Goal: Task Accomplishment & Management: Use online tool/utility

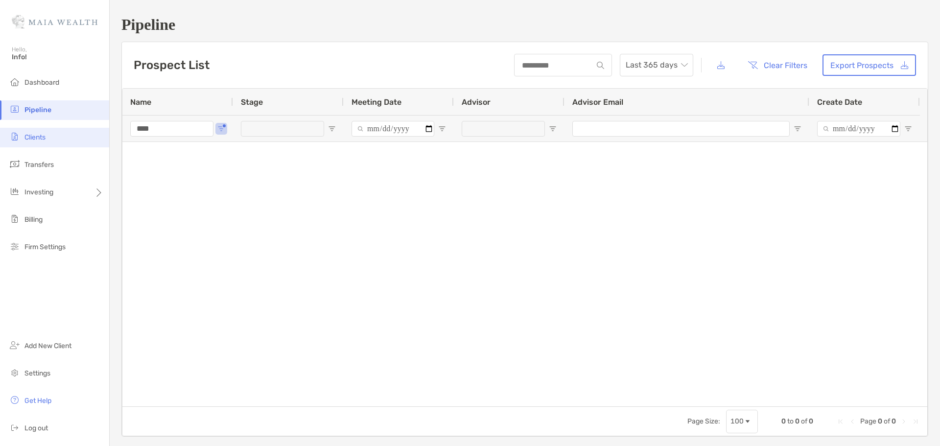
click at [48, 139] on li "Clients" at bounding box center [54, 138] width 109 height 20
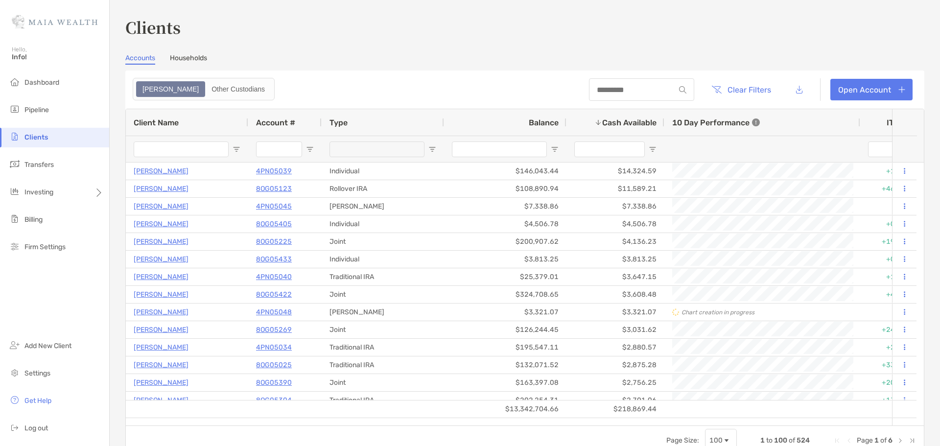
click at [211, 156] on input "Client Name Filter Input" at bounding box center [181, 150] width 95 height 16
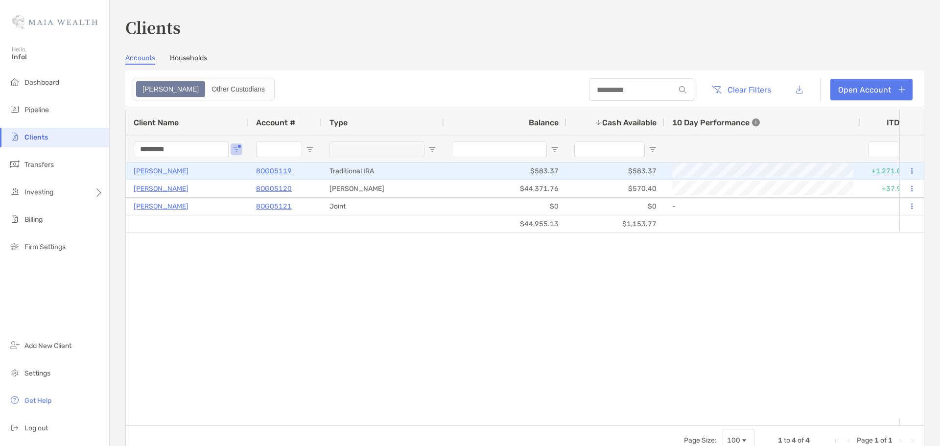
type input "********"
click at [272, 168] on p "8OG05119" at bounding box center [274, 171] width 36 height 12
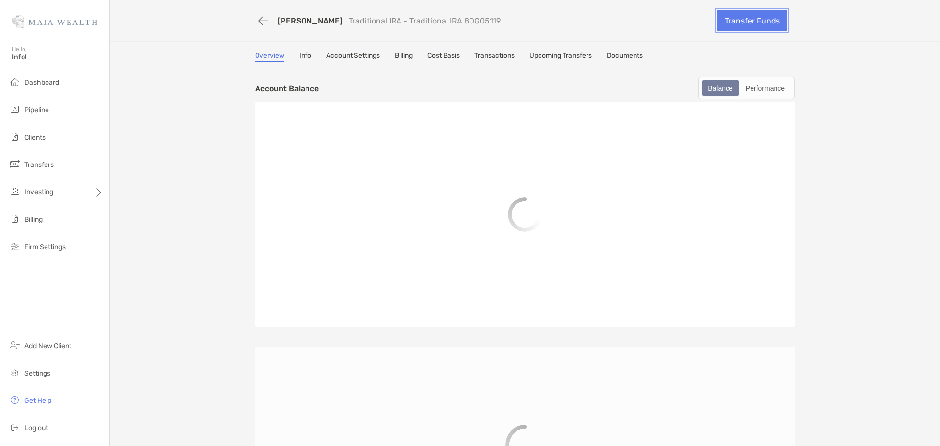
click at [747, 16] on link "Transfer Funds" at bounding box center [752, 21] width 71 height 22
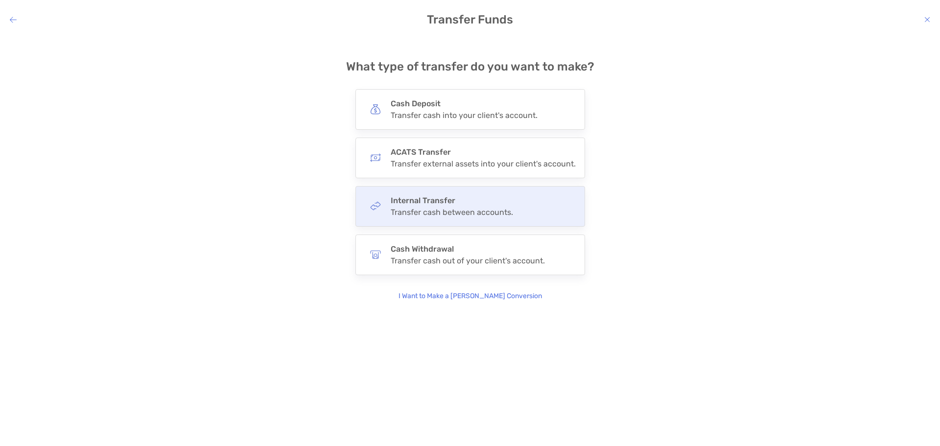
click at [490, 194] on div "Internal Transfer Transfer cash between accounts." at bounding box center [470, 206] width 230 height 41
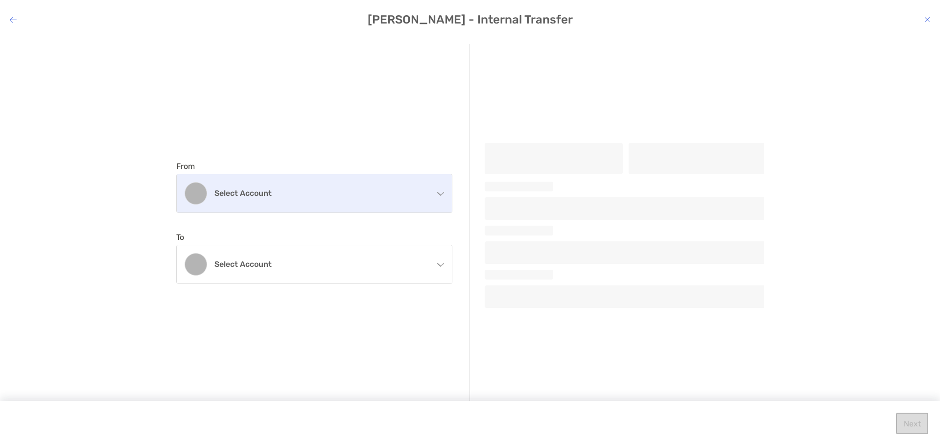
click at [303, 204] on div "Select account" at bounding box center [314, 193] width 275 height 38
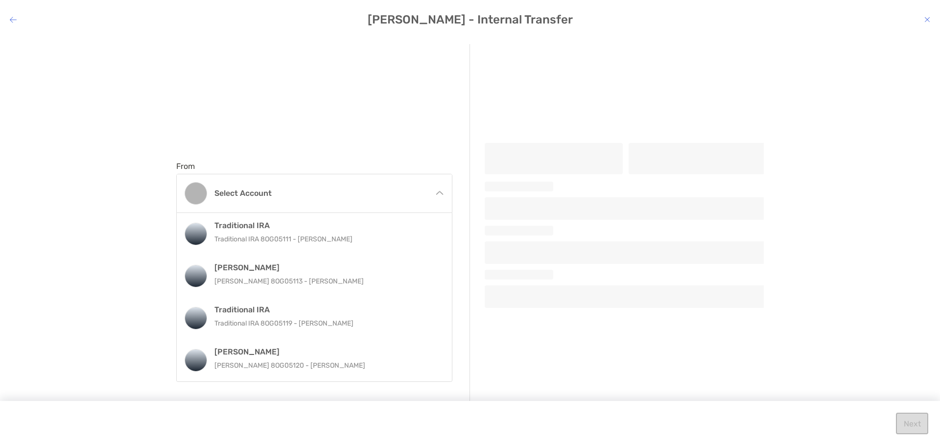
click at [314, 311] on h4 "Traditional IRA" at bounding box center [324, 309] width 221 height 9
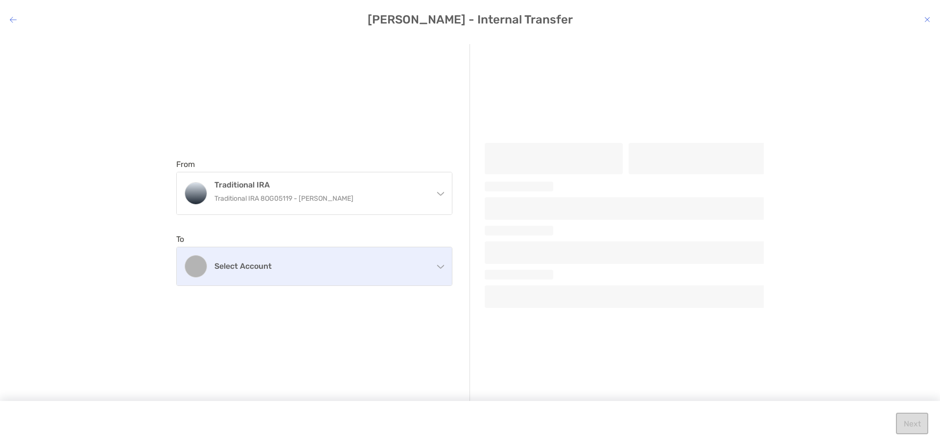
click at [306, 252] on div "Select account" at bounding box center [314, 266] width 275 height 38
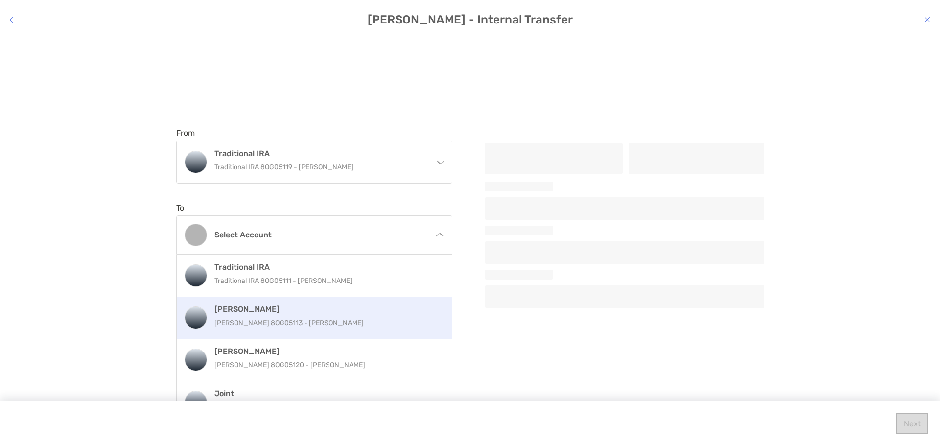
scroll to position [54, 0]
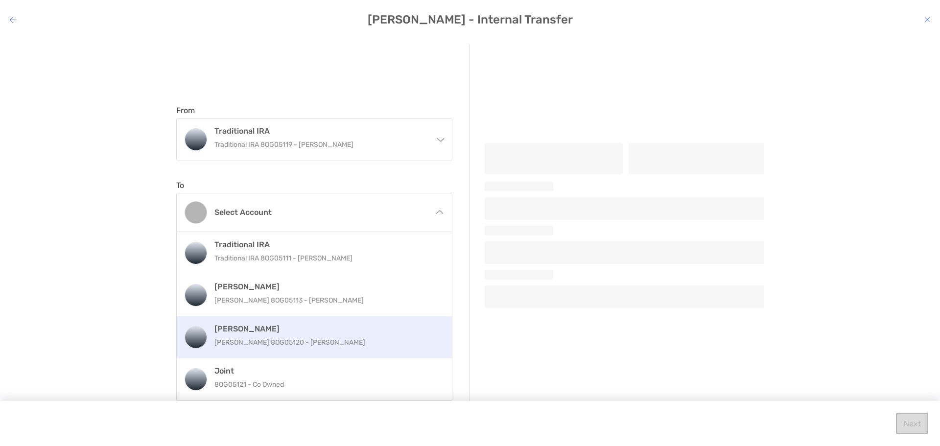
click at [389, 331] on h4 "[PERSON_NAME]" at bounding box center [324, 328] width 221 height 9
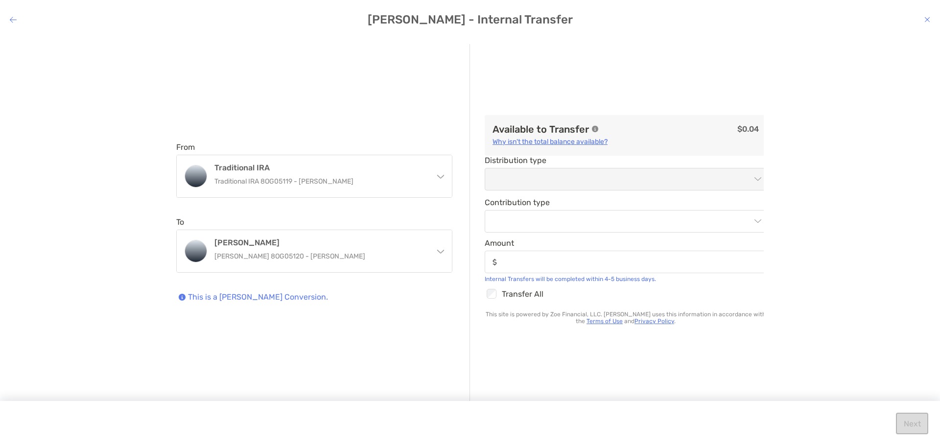
scroll to position [0, 0]
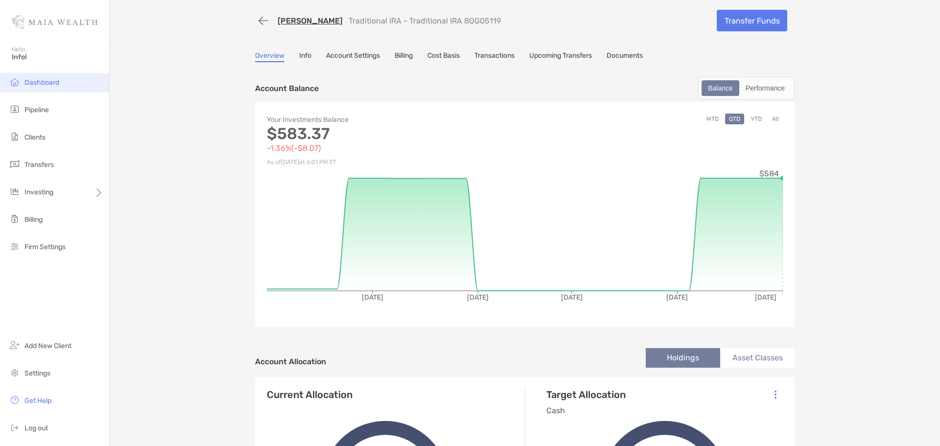
click at [62, 74] on li "Dashboard" at bounding box center [54, 83] width 109 height 20
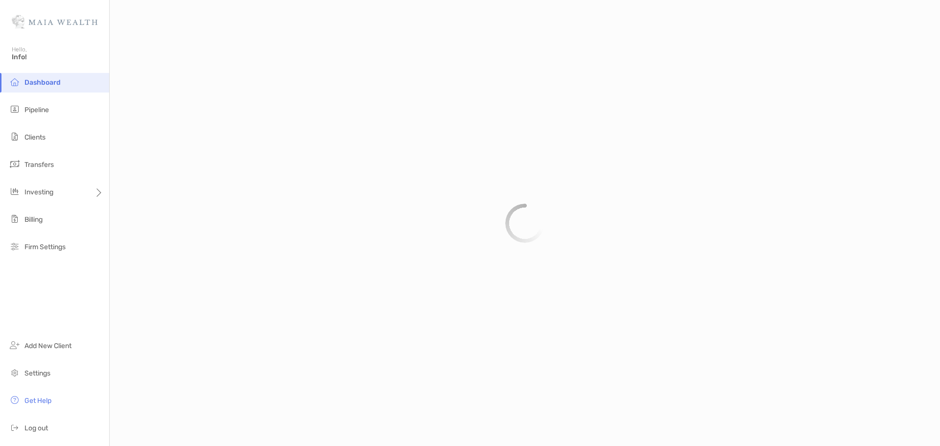
click at [61, 88] on li "Dashboard" at bounding box center [54, 83] width 109 height 20
